Goal: Information Seeking & Learning: Learn about a topic

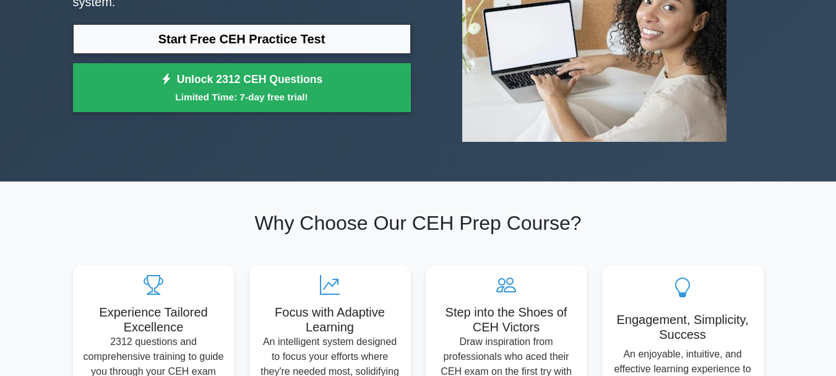
scroll to position [49, 0]
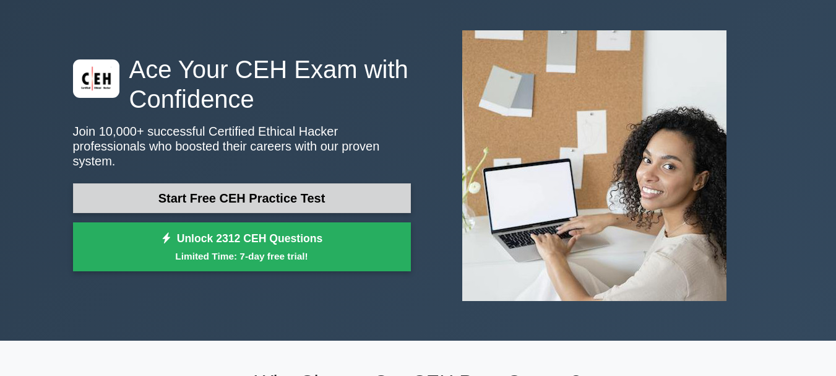
click at [321, 193] on link "Start Free CEH Practice Test" at bounding box center [242, 198] width 338 height 30
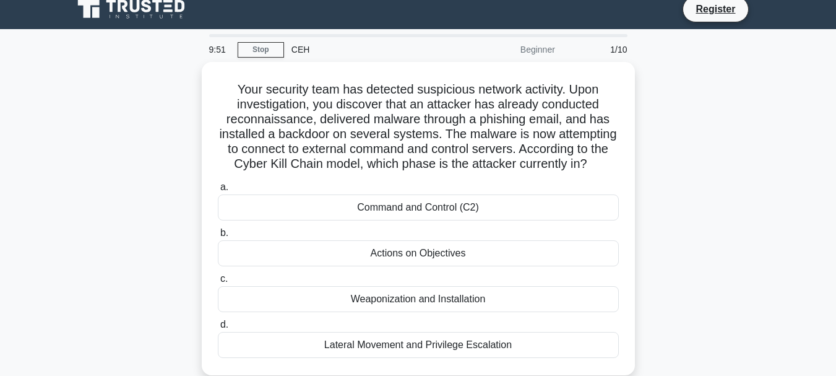
scroll to position [4, 0]
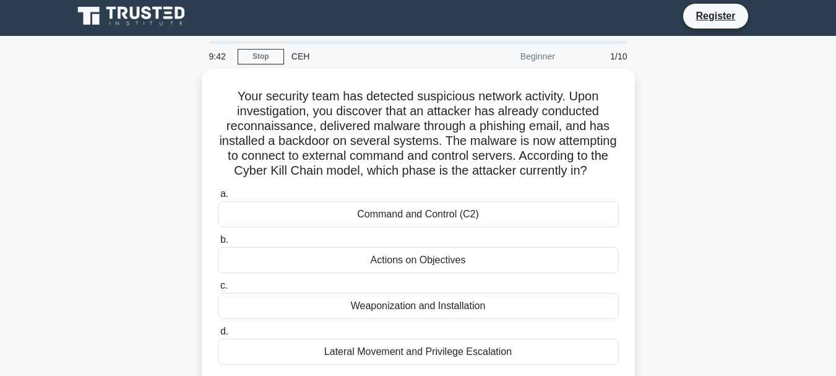
drag, startPoint x: 243, startPoint y: 95, endPoint x: 636, endPoint y: 357, distance: 472.6
click at [636, 357] on div "Your security team has detected suspicious network activity. Upon investigation…" at bounding box center [418, 233] width 705 height 328
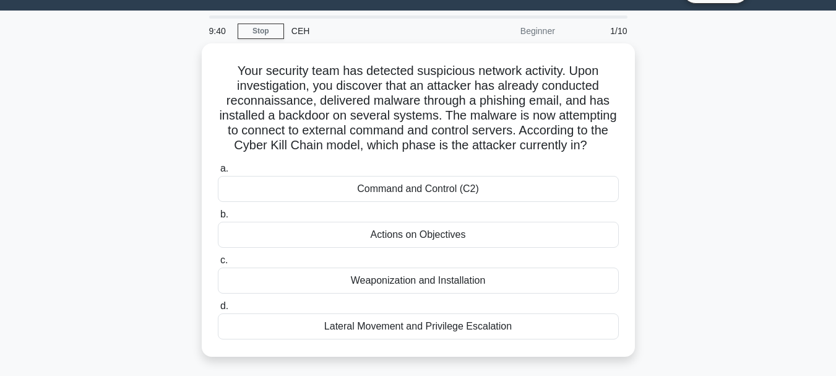
scroll to position [72, 0]
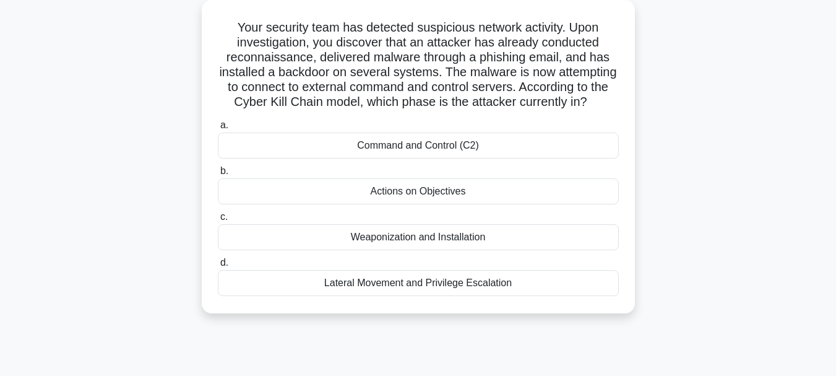
copy div "Your security team has detected suspicious network activity. Upon investigation…"
click at [734, 174] on div "Your security team has detected suspicious network activity. Upon investigation…" at bounding box center [418, 164] width 705 height 328
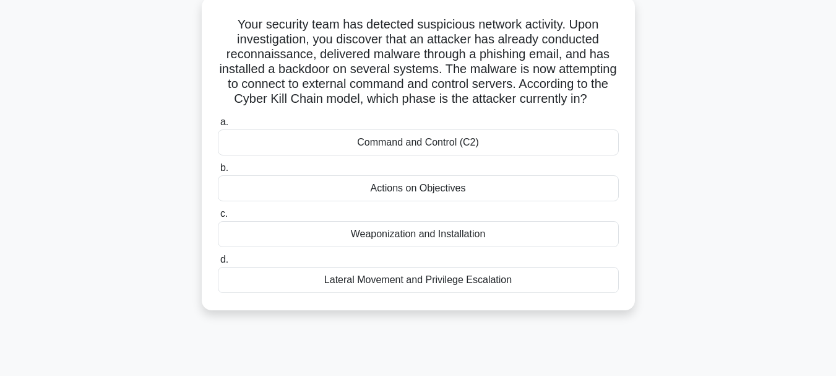
click at [556, 155] on div "Command and Control (C2)" at bounding box center [418, 142] width 401 height 26
click at [218, 126] on input "a. Command and Control (C2)" at bounding box center [218, 122] width 0 height 8
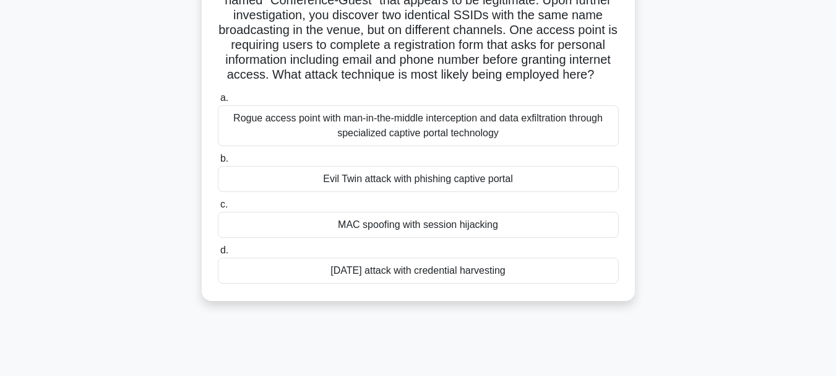
scroll to position [173, 0]
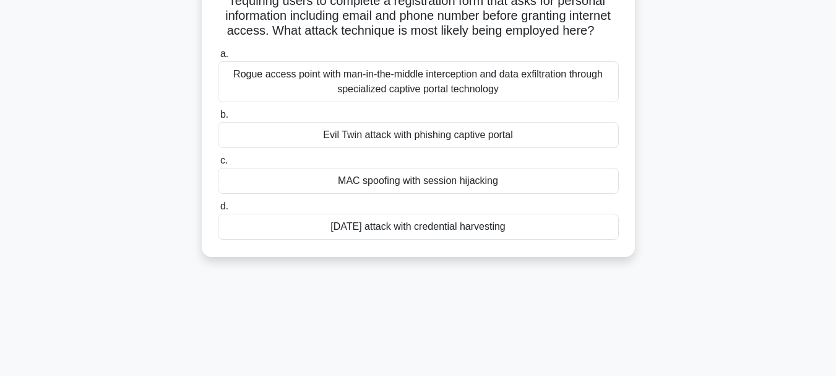
drag, startPoint x: 218, startPoint y: 96, endPoint x: 710, endPoint y: 295, distance: 531.3
click at [710, 295] on div "8:59 Stop CEH Beginner 2/10 You're conducting a wireless security assessment at…" at bounding box center [418, 180] width 705 height 619
copy div "You're conducting a wireless security assessment at a conference center. During…"
click at [771, 214] on main "8:41 Stop CEH Beginner 2/10 You're conducting a wireless security assessment at…" at bounding box center [418, 180] width 836 height 629
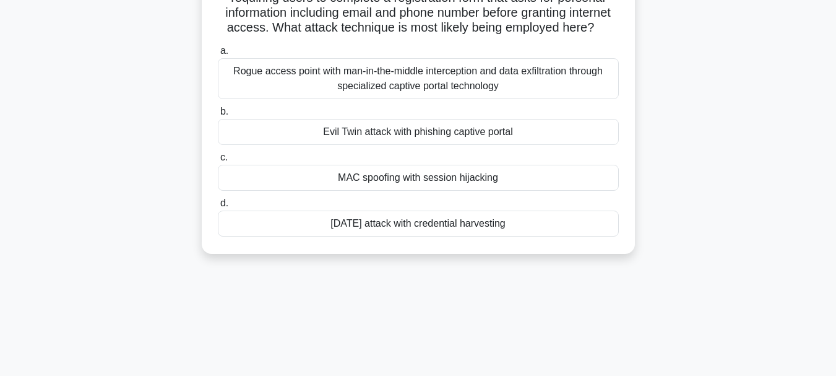
click at [436, 145] on div "Evil Twin attack with phishing captive portal" at bounding box center [418, 132] width 401 height 26
click at [218, 116] on input "b. Evil Twin attack with phishing captive portal" at bounding box center [218, 112] width 0 height 8
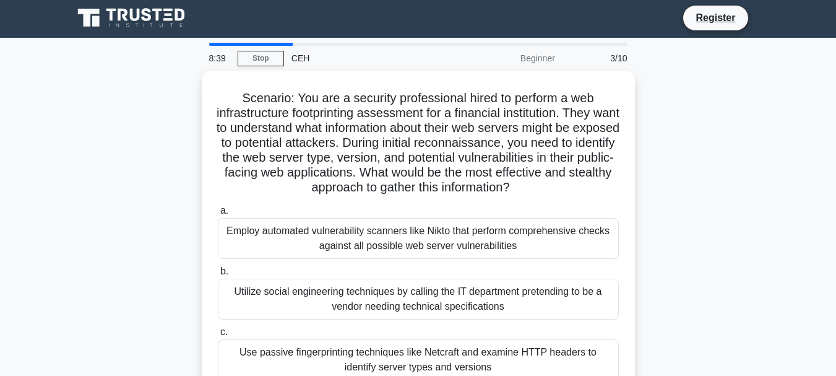
scroll to position [0, 0]
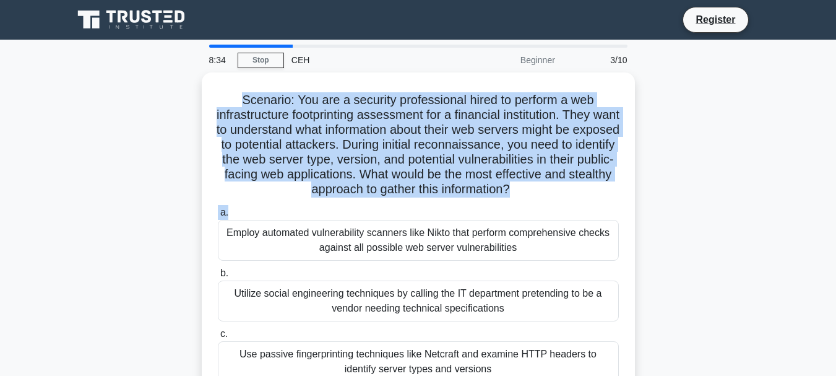
drag, startPoint x: 241, startPoint y: 98, endPoint x: 759, endPoint y: 375, distance: 587.1
click at [689, 215] on div "Scenario: You are a security professional hired to perform a web infrastructure…" at bounding box center [418, 273] width 705 height 402
click at [767, 235] on div "Scenario: You are a security professional hired to perform a web infrastructure…" at bounding box center [418, 273] width 705 height 402
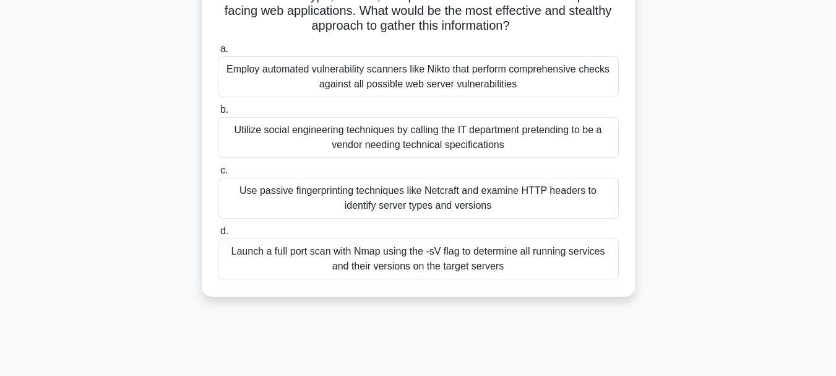
scroll to position [205, 0]
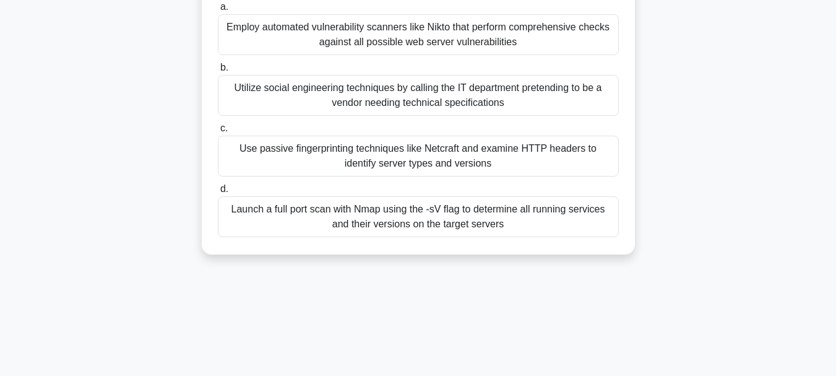
drag, startPoint x: 240, startPoint y: 100, endPoint x: 685, endPoint y: 327, distance: 499.5
click at [685, 327] on div "8:27 Stop CEH Beginner 3/10 Scenario: You are a security professional hired to …" at bounding box center [418, 148] width 705 height 619
copy div "Scenario: You are a security professional hired to perform a web infrastructure…"
click at [778, 186] on main "8:10 Stop CEH Beginner 3/10 Scenario: You are a security professional hired to …" at bounding box center [418, 148] width 836 height 629
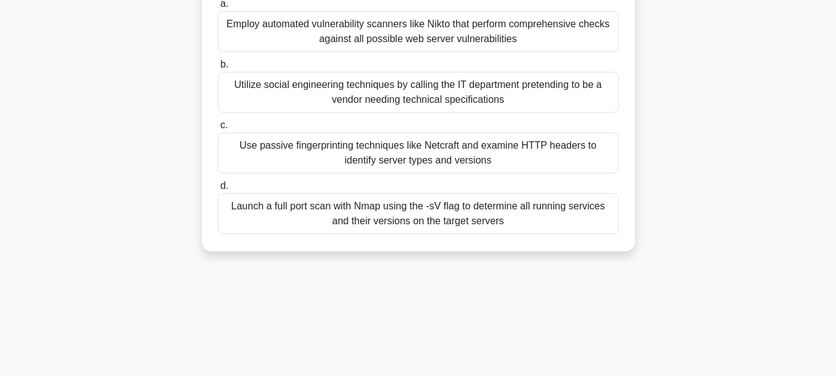
click at [545, 166] on div "Use passive fingerprinting techniques like Netcraft and examine HTTP headers to…" at bounding box center [418, 152] width 401 height 41
click at [218, 129] on input "c. Use passive fingerprinting techniques like Netcraft and examine HTTP headers…" at bounding box center [218, 125] width 0 height 8
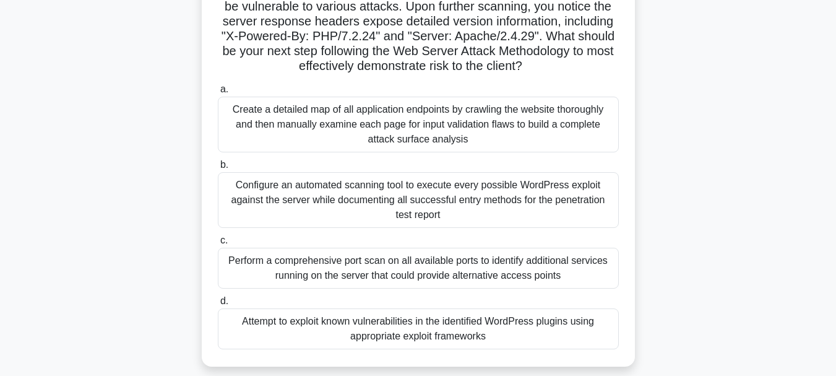
scroll to position [206, 0]
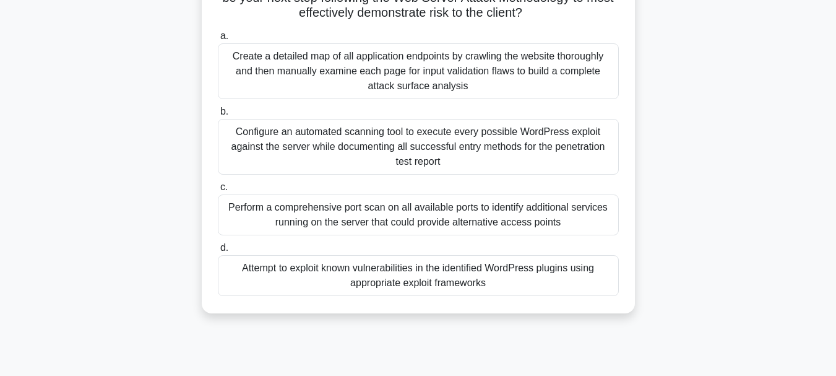
drag, startPoint x: 218, startPoint y: 98, endPoint x: 786, endPoint y: 355, distance: 622.8
click at [786, 355] on main "8:03 Stop CEH Beginner 4/10 You are performing a penetration test for a healthc…" at bounding box center [418, 148] width 836 height 629
copy div "You are performing a penetration test for a healthcare client whose web portal …"
click at [834, 207] on main "7:46 Stop CEH Beginner 4/10 You are performing a penetration test for a healthc…" at bounding box center [418, 148] width 836 height 629
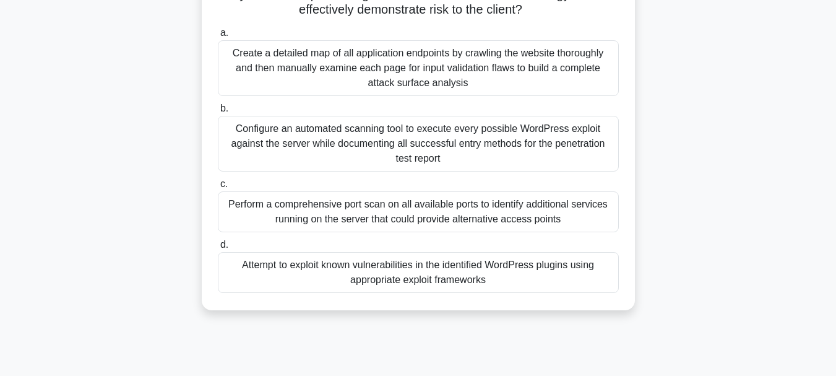
click at [571, 270] on div "Attempt to exploit known vulnerabilities in the identified WordPress plugins us…" at bounding box center [418, 272] width 401 height 41
click at [218, 249] on input "d. Attempt to exploit known vulnerabilities in the identified WordPress plugins…" at bounding box center [218, 245] width 0 height 8
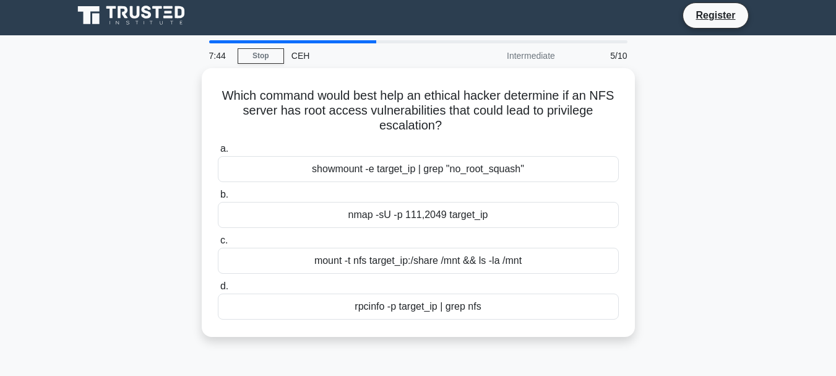
scroll to position [0, 0]
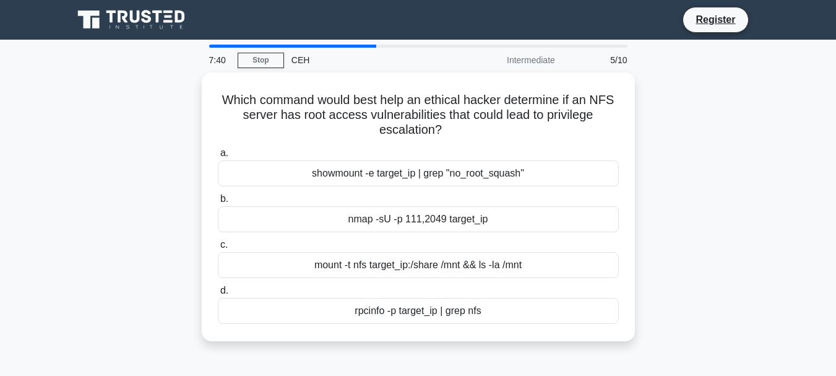
drag, startPoint x: 224, startPoint y: 90, endPoint x: 703, endPoint y: 317, distance: 530.0
click at [703, 317] on div "Which command would best help an ethical hacker determine if an NFS server has …" at bounding box center [418, 213] width 705 height 283
copy div "hich command would best help an ethical hacker determine if an NFS server has r…"
click at [71, 187] on div "Which command would best help an ethical hacker determine if an NFS server has …" at bounding box center [418, 213] width 705 height 283
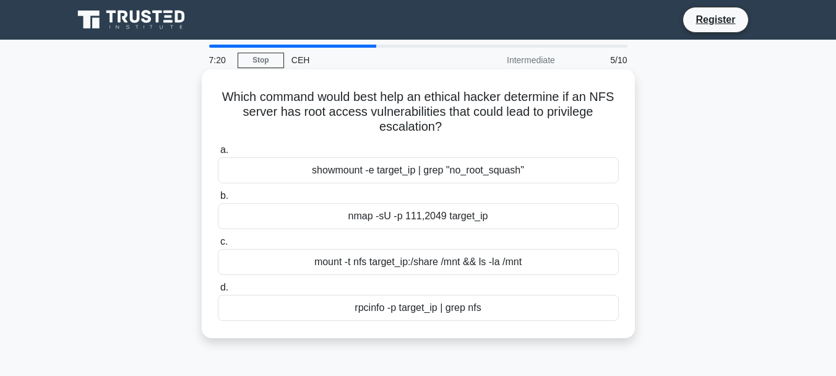
click at [356, 169] on div "showmount -e target_ip | grep "no_root_squash"" at bounding box center [418, 170] width 401 height 26
click at [218, 154] on input "a. showmount -e target_ip | grep "no_root_squash"" at bounding box center [218, 150] width 0 height 8
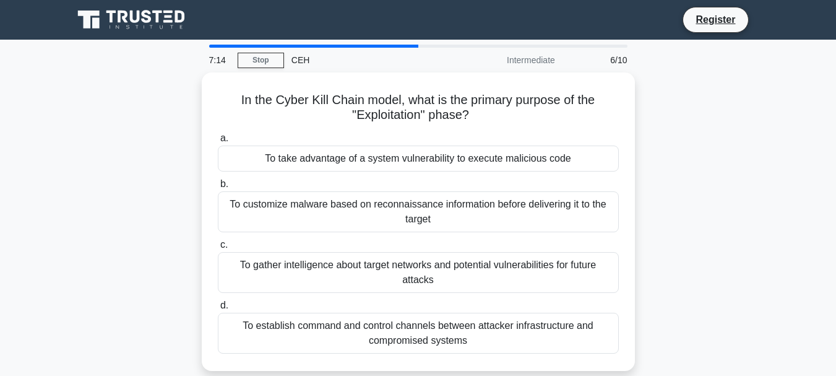
drag, startPoint x: 235, startPoint y: 98, endPoint x: 715, endPoint y: 323, distance: 530.9
click at [715, 323] on div "In the Cyber Kill Chain model, what is the primary purpose of the "Exploitation…" at bounding box center [418, 228] width 705 height 313
click at [716, 346] on div "In the Cyber Kill Chain model, what is the primary purpose of the "Exploitation…" at bounding box center [418, 228] width 705 height 313
drag, startPoint x: 229, startPoint y: 92, endPoint x: 738, endPoint y: 343, distance: 567.3
click at [738, 343] on div "In the Cyber Kill Chain model, what is the primary purpose of the "Exploitation…" at bounding box center [418, 228] width 705 height 313
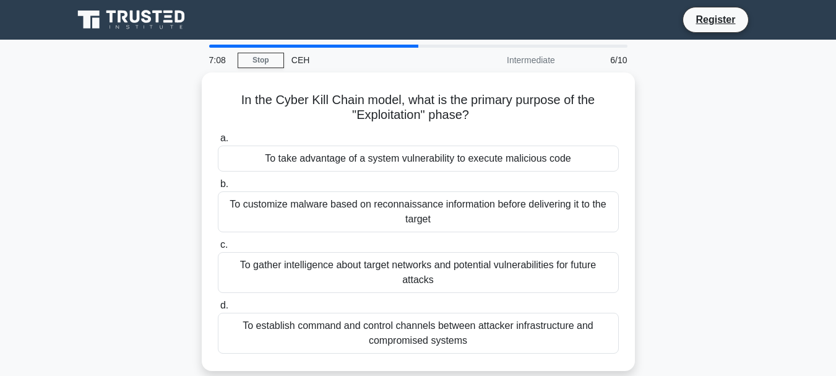
copy div "In the Cyber Kill Chain model, what is the primary purpose of the "Exploitation…"
click at [109, 150] on div "In the Cyber Kill Chain model, what is the primary purpose of the "Exploitation…" at bounding box center [418, 228] width 705 height 313
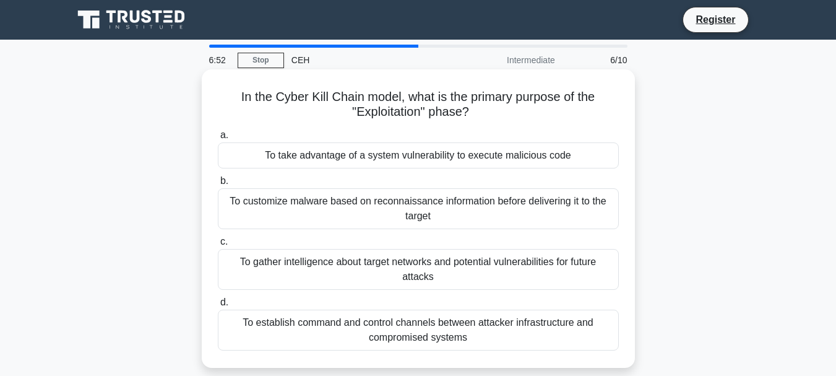
click at [384, 149] on div "To take advantage of a system vulnerability to execute malicious code" at bounding box center [418, 155] width 401 height 26
click at [218, 139] on input "a. To take advantage of a system vulnerability to execute malicious code" at bounding box center [218, 135] width 0 height 8
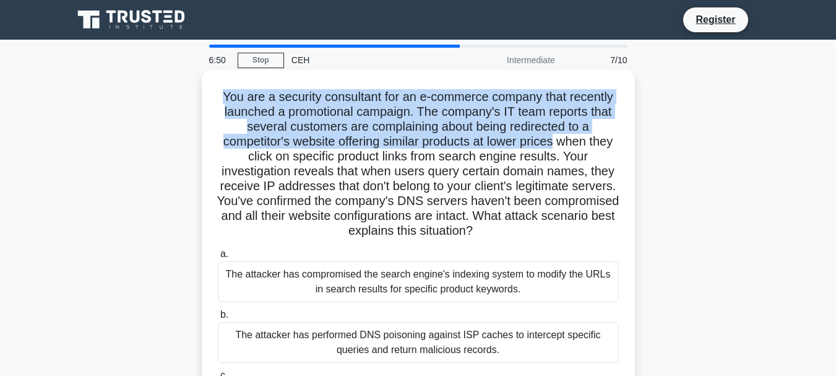
drag, startPoint x: 222, startPoint y: 98, endPoint x: 570, endPoint y: 144, distance: 351.4
click at [570, 144] on h5 "You are a security consultant for an e-commerce company that recently launched …" at bounding box center [418, 164] width 403 height 150
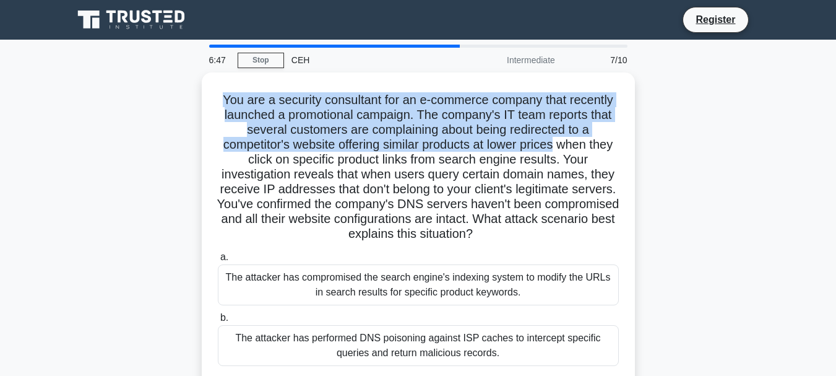
click at [730, 181] on div "You are a security consultant for an e-commerce company that recently launched …" at bounding box center [418, 295] width 705 height 447
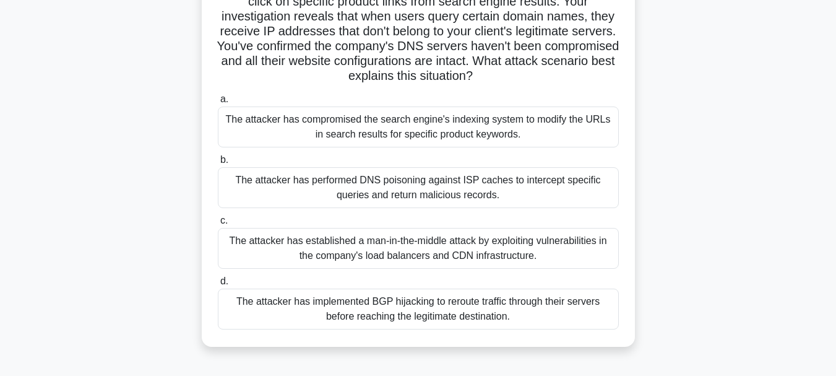
scroll to position [293, 0]
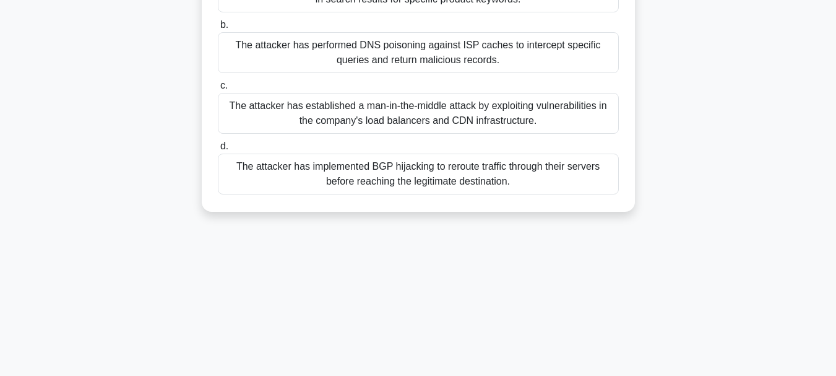
drag, startPoint x: 220, startPoint y: 99, endPoint x: 819, endPoint y: 343, distance: 646.1
click at [819, 343] on main "6:44 Stop CEH Intermediate 7/10 You are a security consultant for an e-commerce…" at bounding box center [418, 61] width 836 height 629
copy div "You are a security consultant for an e-commerce company that recently launched …"
click at [158, 278] on div "6:30 Stop CEH Intermediate 7/10 You are a security consultant for an e-commerce…" at bounding box center [418, 61] width 705 height 619
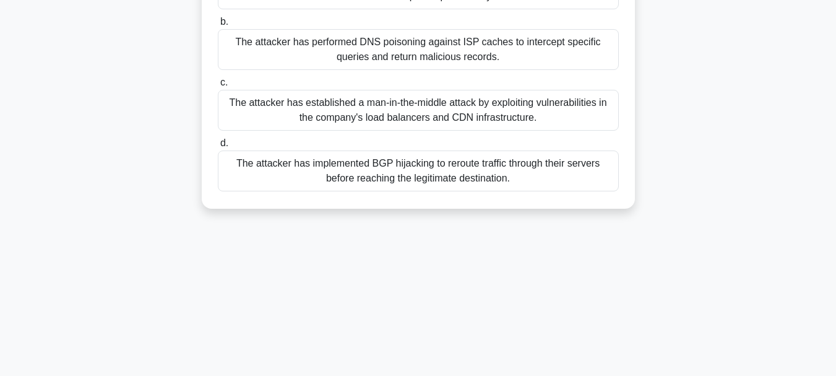
click at [413, 58] on div "The attacker has performed DNS poisoning against ISP caches to intercept specif…" at bounding box center [418, 49] width 401 height 41
click at [218, 26] on input "b. The attacker has performed DNS poisoning against ISP caches to intercept spe…" at bounding box center [218, 22] width 0 height 8
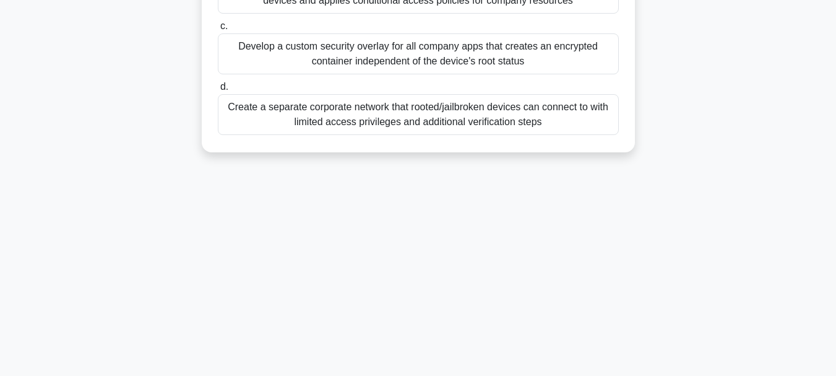
drag, startPoint x: 299, startPoint y: 97, endPoint x: 661, endPoint y: 273, distance: 402.6
click at [661, 273] on div "6:25 Stop CEH Intermediate 8/10 Scenario: You are a security consultant hired b…" at bounding box center [418, 61] width 705 height 619
copy div "Scenario: You are a security consultant hired by a tech startup that allows emp…"
click at [661, 273] on div "6:24 Stop CEH Intermediate 8/10 Scenario: You are a security consultant hired b…" at bounding box center [418, 61] width 705 height 619
click at [293, 331] on div "6:16 Stop CEH Intermediate 8/10 Scenario: You are a security consultant hired b…" at bounding box center [418, 61] width 705 height 619
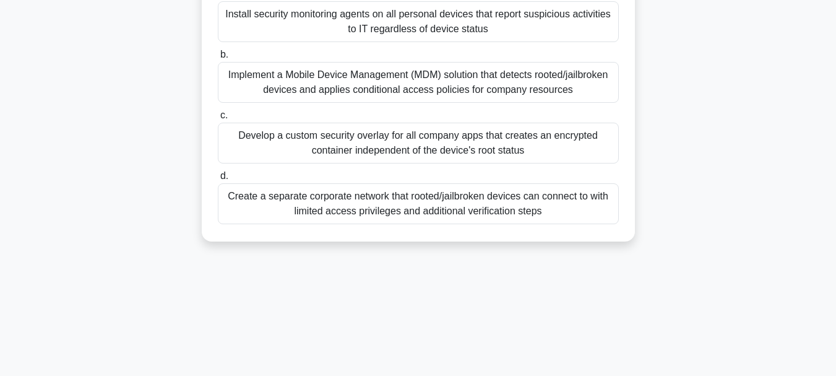
scroll to position [181, 0]
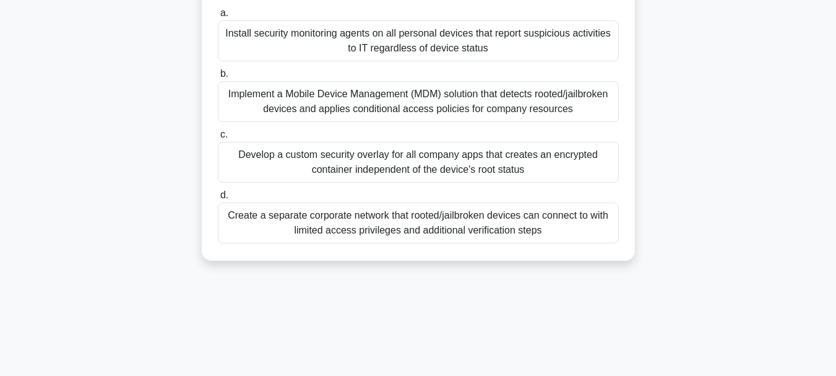
click at [566, 109] on div "Implement a Mobile Device Management (MDM) solution that detects rooted/jailbro…" at bounding box center [418, 101] width 401 height 41
click at [218, 78] on input "b. Implement a Mobile Device Management (MDM) solution that detects rooted/jail…" at bounding box center [218, 74] width 0 height 8
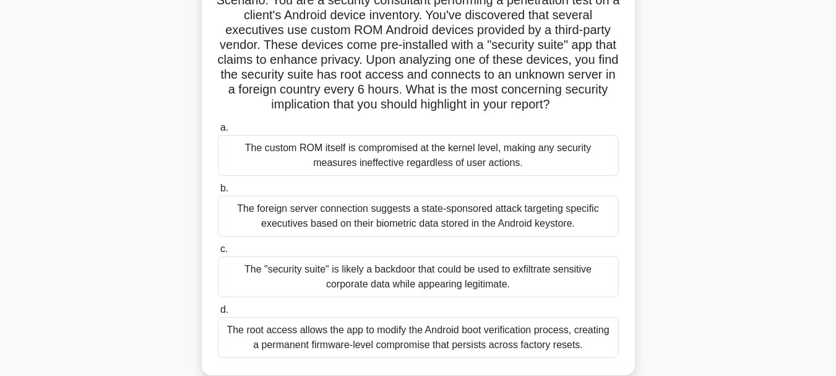
scroll to position [293, 0]
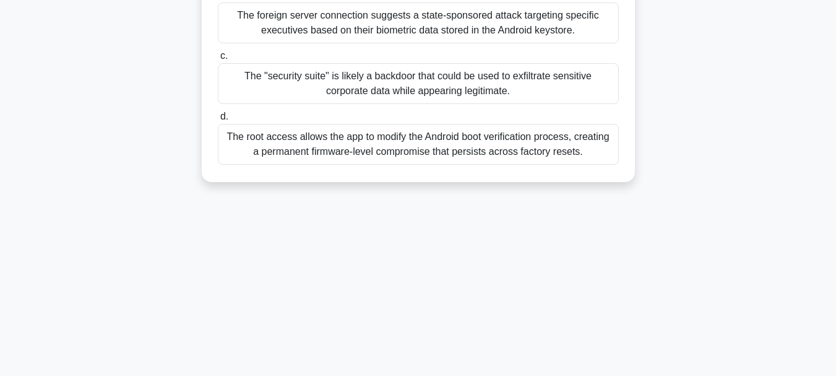
drag, startPoint x: 278, startPoint y: 97, endPoint x: 799, endPoint y: 257, distance: 545.3
click at [799, 257] on main "6:08 Stop CEH Intermediate 9/10 Scenario: You are a security consultant perform…" at bounding box center [418, 61] width 836 height 629
copy div "Scenario: You are a security consultant performing a penetration test on a clie…"
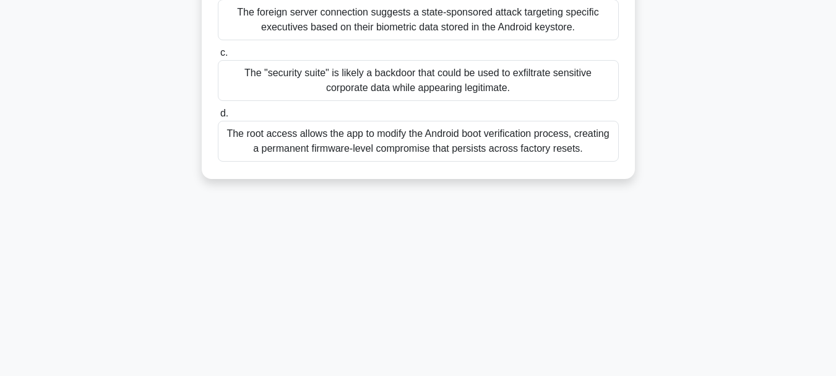
click at [347, 74] on div "The "security suite" is likely a backdoor that could be used to exfiltrate sens…" at bounding box center [418, 80] width 401 height 41
click at [218, 57] on input "c. The "security suite" is likely a backdoor that could be used to exfiltrate s…" at bounding box center [218, 53] width 0 height 8
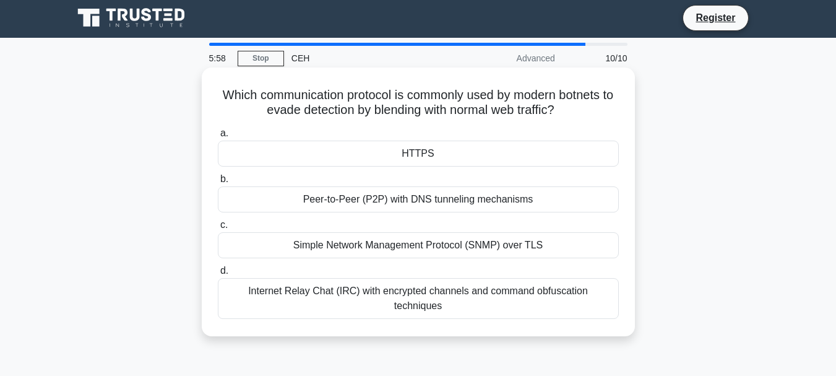
scroll to position [0, 0]
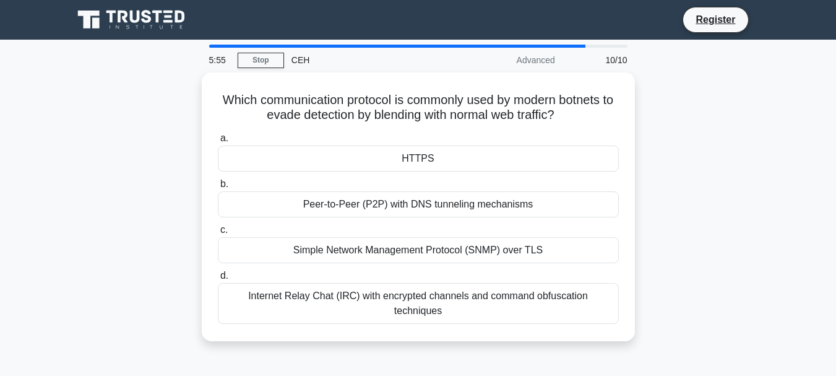
drag, startPoint x: 224, startPoint y: 97, endPoint x: 755, endPoint y: 319, distance: 575.5
click at [755, 319] on div "Which communication protocol is commonly used by modern botnets to evade detect…" at bounding box center [418, 213] width 705 height 283
copy div "Which communication protocol is commonly used by modern botnets to evade detect…"
click at [111, 176] on div "Which communication protocol is commonly used by modern botnets to evade detect…" at bounding box center [418, 213] width 705 height 283
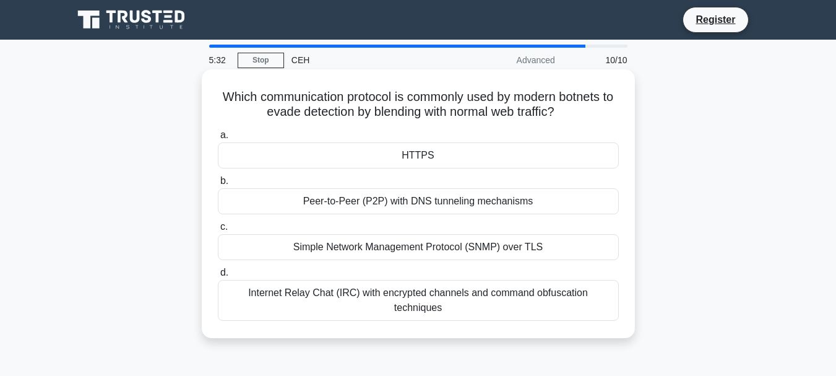
click at [366, 150] on div "HTTPS" at bounding box center [418, 155] width 401 height 26
click at [218, 139] on input "a. HTTPS" at bounding box center [218, 135] width 0 height 8
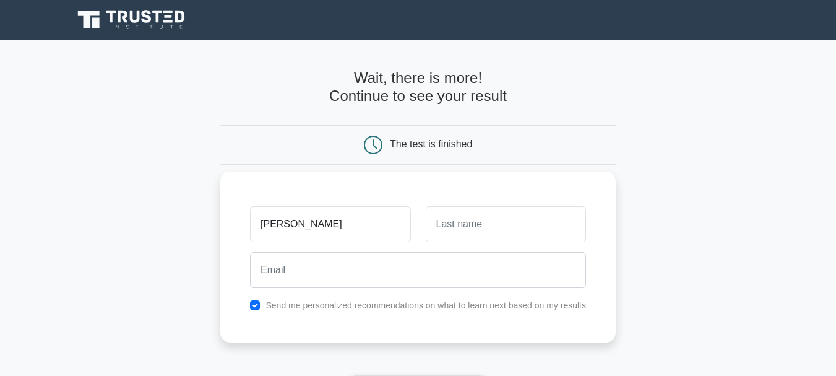
type input "[PERSON_NAME]"
click at [520, 219] on input "text" at bounding box center [506, 224] width 160 height 36
type input "Zubair"
click at [387, 290] on div at bounding box center [418, 270] width 351 height 46
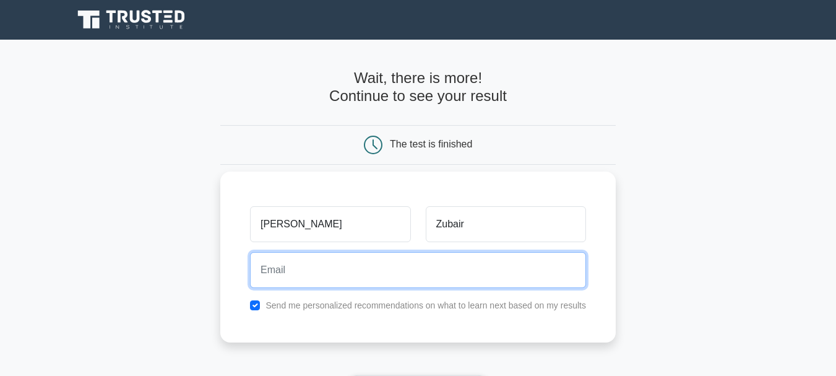
click at [414, 272] on input "email" at bounding box center [418, 270] width 336 height 36
type input "[EMAIL_ADDRESS][DOMAIN_NAME]"
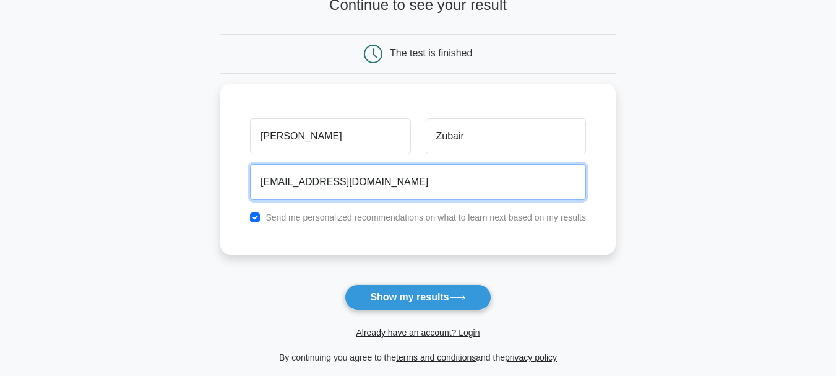
scroll to position [104, 0]
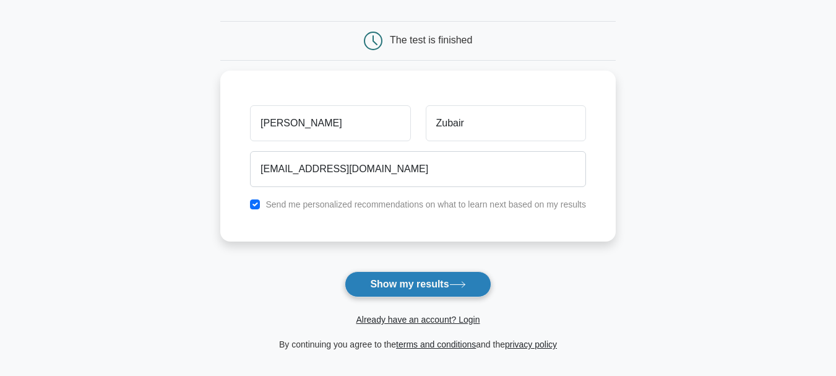
click at [447, 285] on button "Show my results" at bounding box center [418, 284] width 146 height 26
